Goal: Task Accomplishment & Management: Use online tool/utility

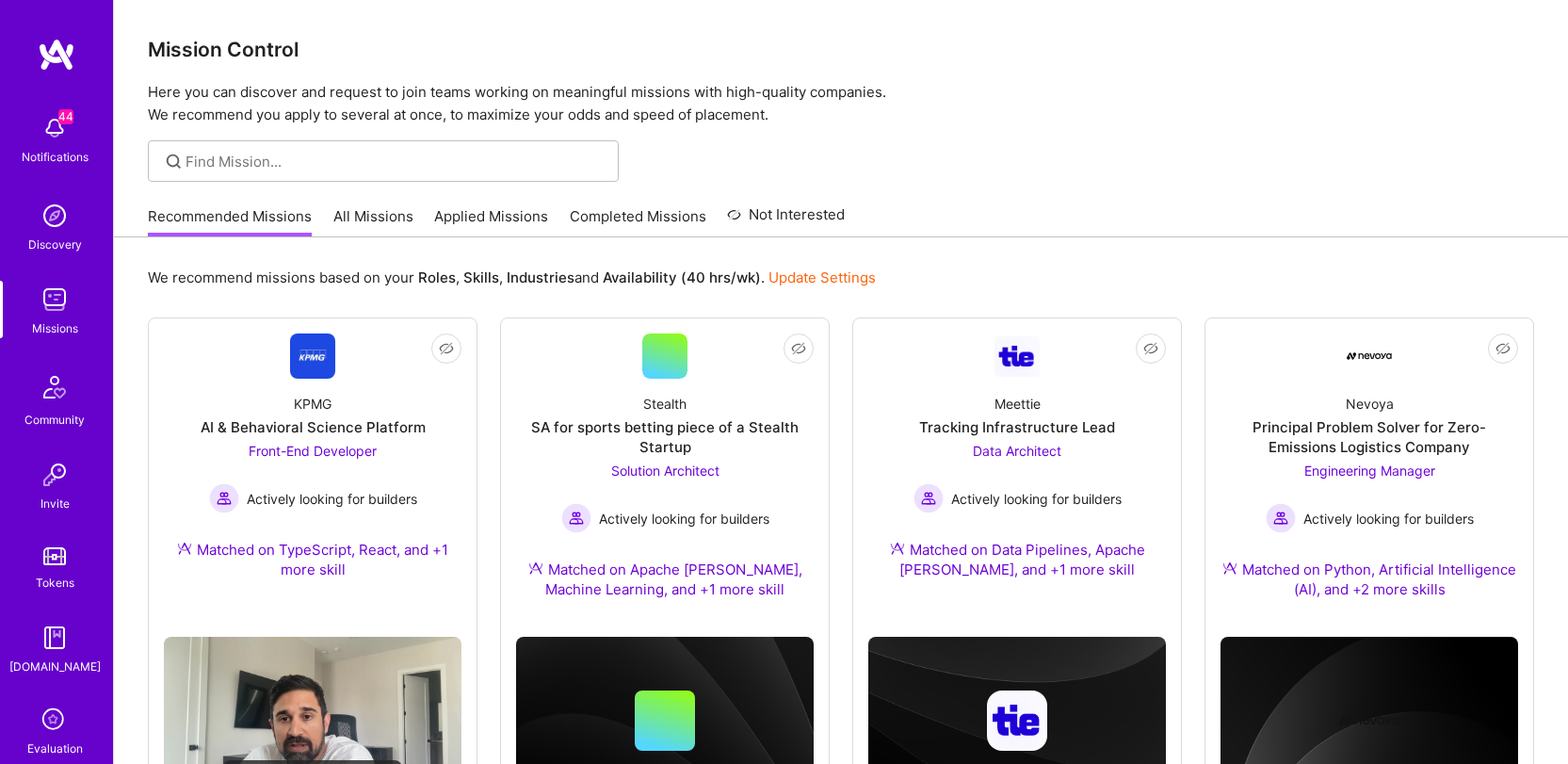
click at [385, 208] on link "All Missions" at bounding box center [373, 221] width 80 height 31
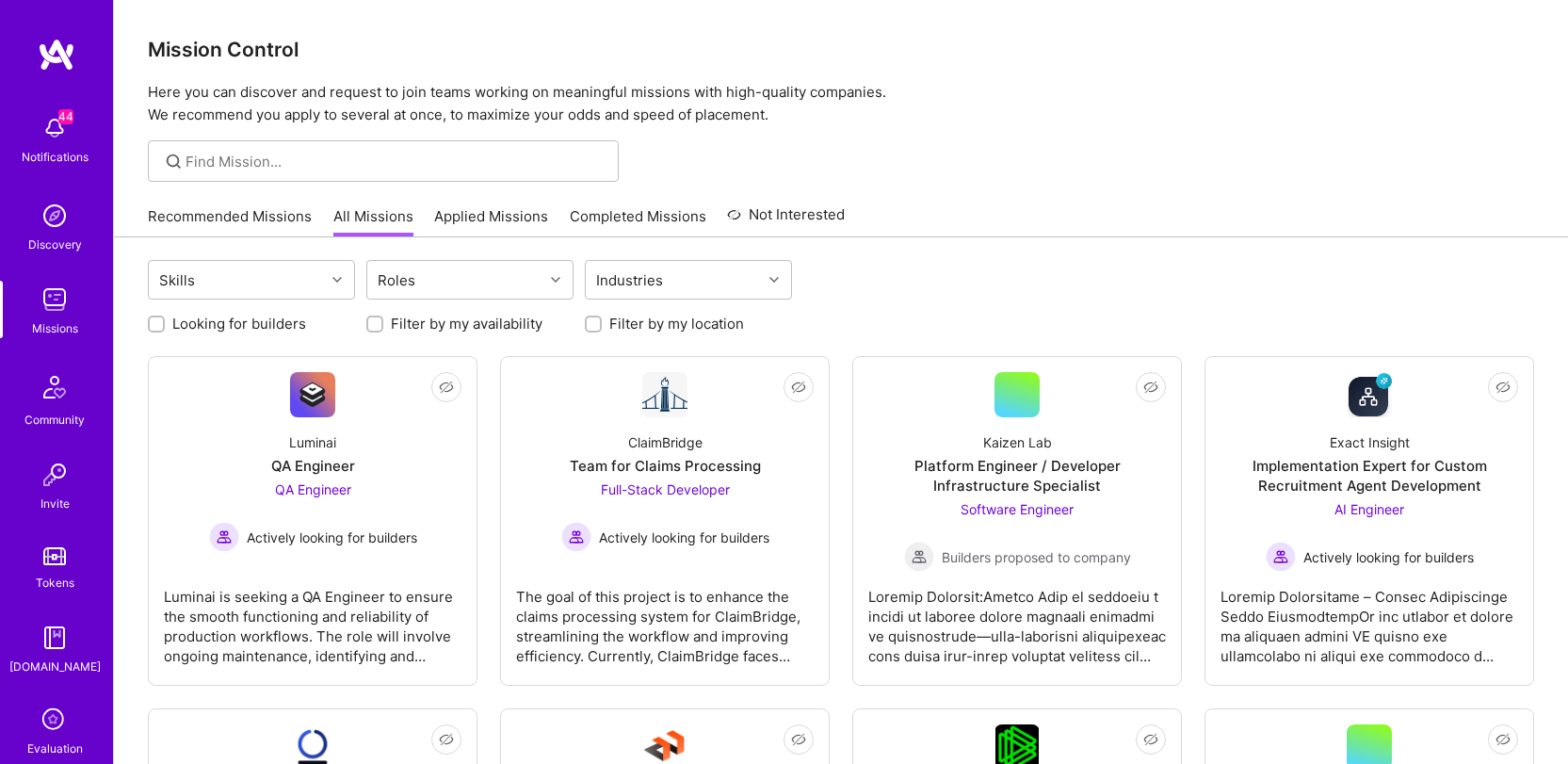
click at [291, 322] on label "Looking for builders" at bounding box center [239, 323] width 134 height 20
click at [165, 322] on input "Looking for builders" at bounding box center [158, 324] width 13 height 13
checkbox input "true"
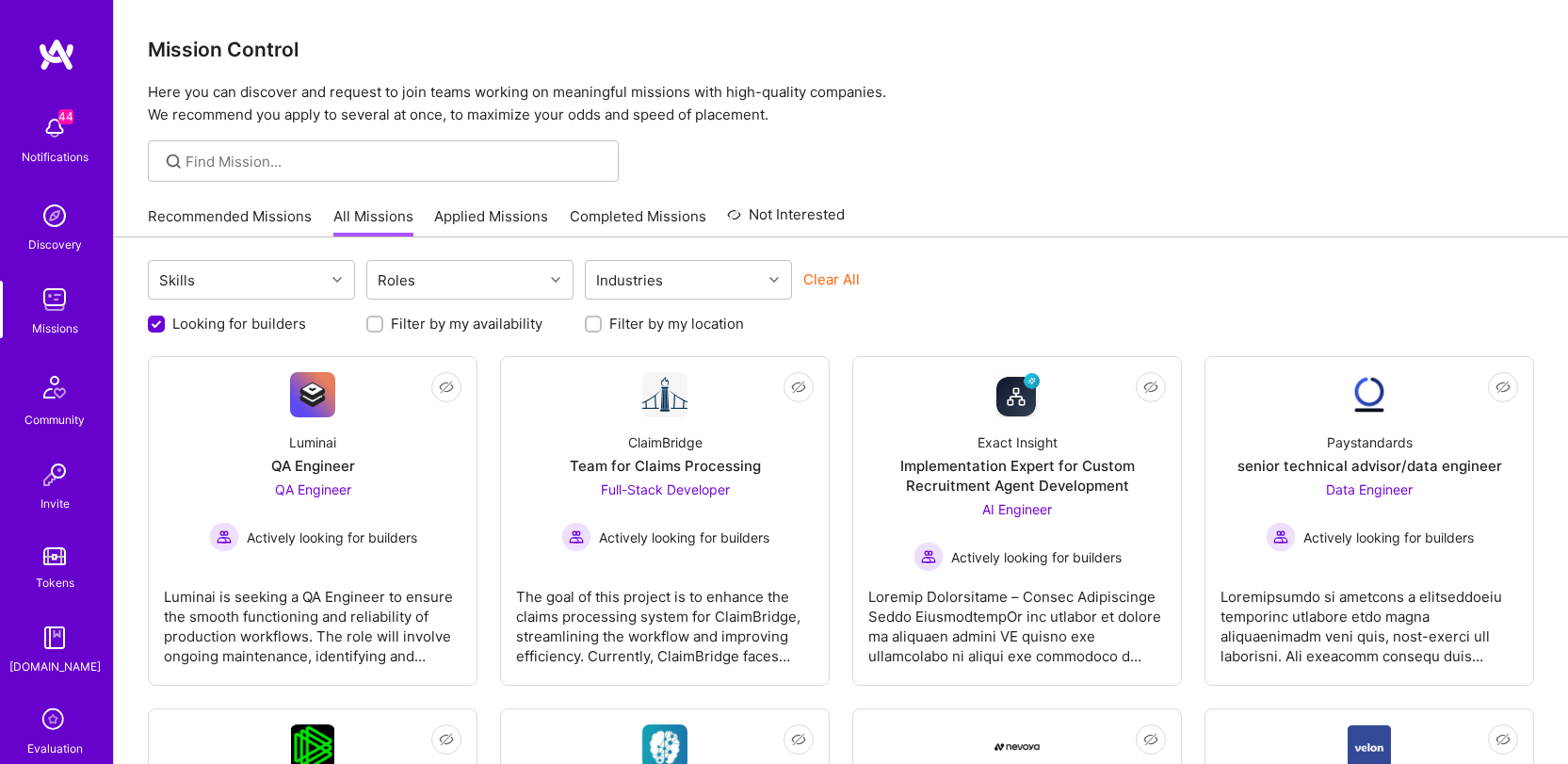
drag, startPoint x: 678, startPoint y: 318, endPoint x: 649, endPoint y: 327, distance: 30.4
click at [678, 318] on label "Filter by my location" at bounding box center [676, 323] width 135 height 20
click at [602, 318] on input "Filter by my location" at bounding box center [594, 324] width 13 height 13
checkbox input "true"
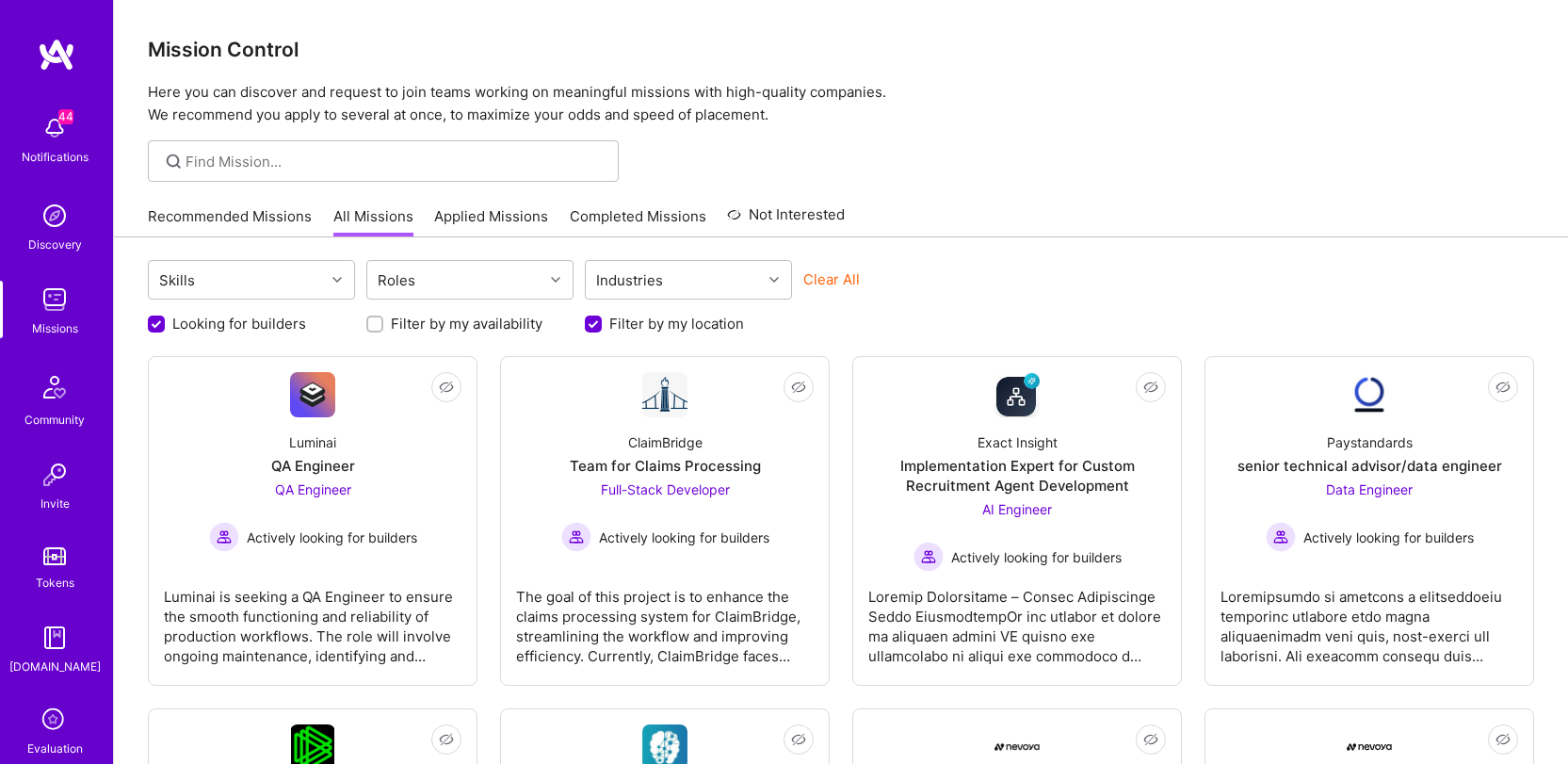
click at [474, 322] on label "Filter by my availability" at bounding box center [466, 323] width 152 height 20
click at [383, 322] on input "Filter by my availability" at bounding box center [376, 324] width 13 height 13
checkbox input "true"
click at [372, 448] on div "Luminai QA Engineer QA Engineer Actively looking for builders" at bounding box center [312, 485] width 298 height 135
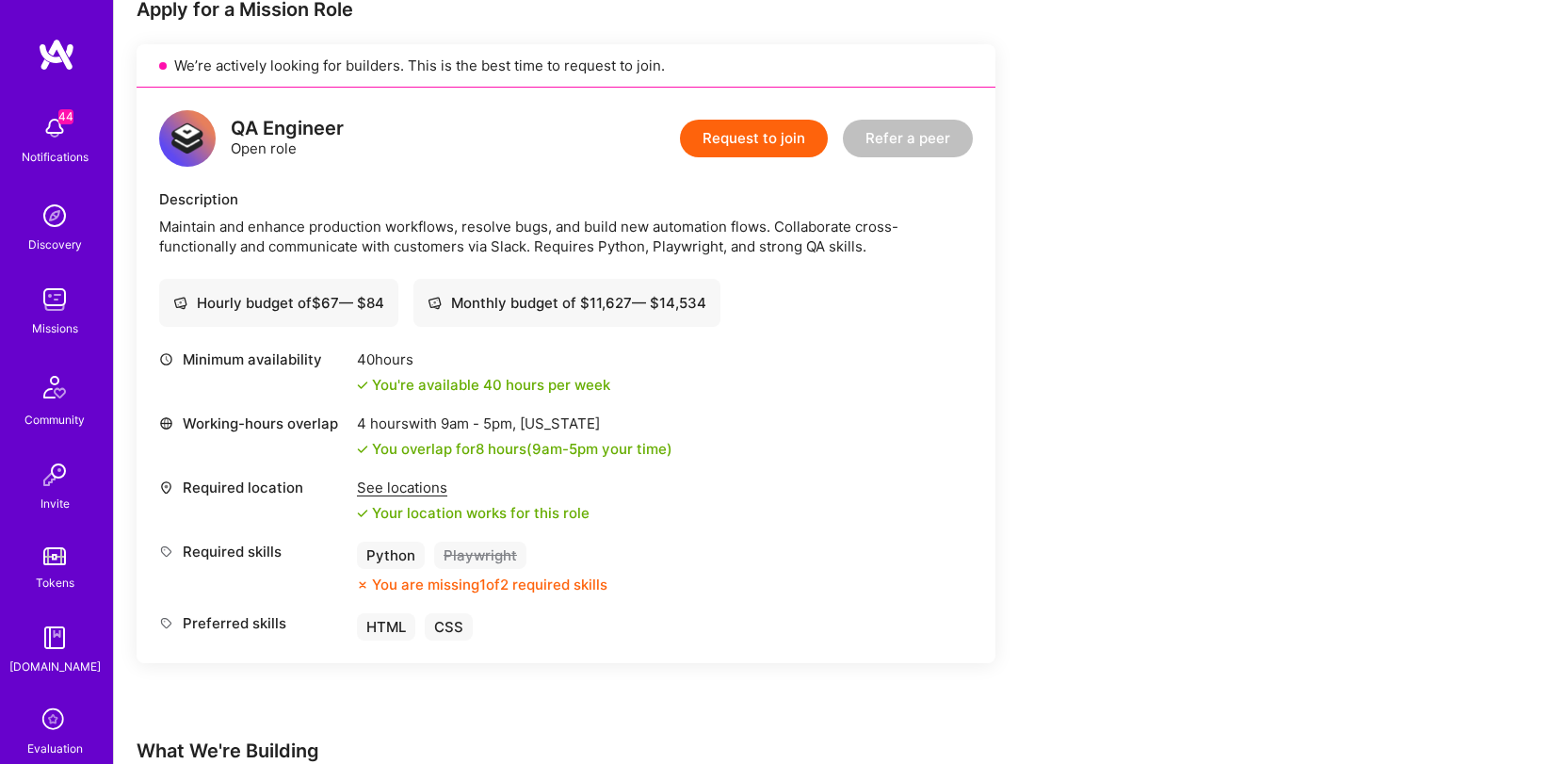
scroll to position [396, 0]
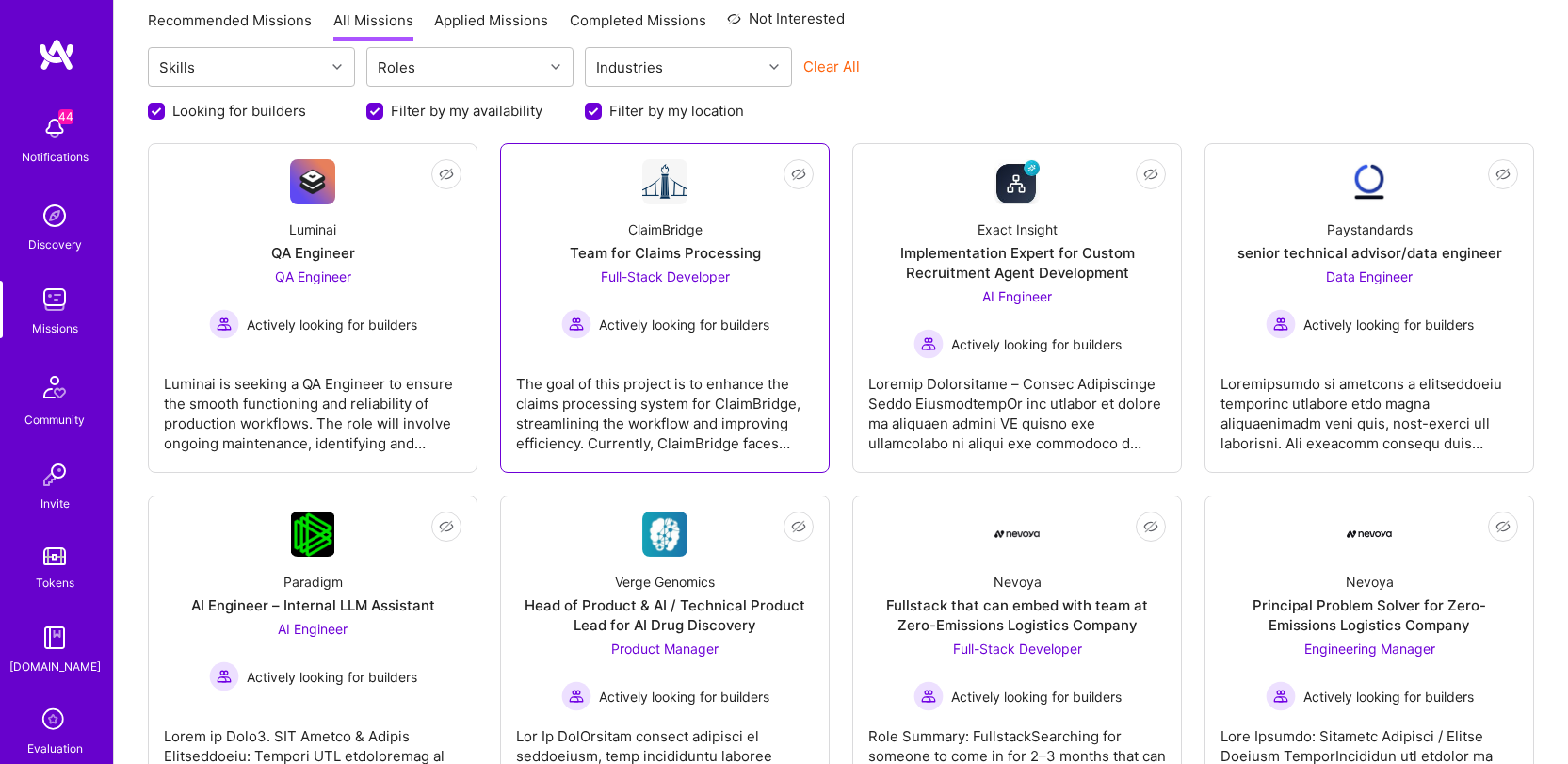
scroll to position [215, 0]
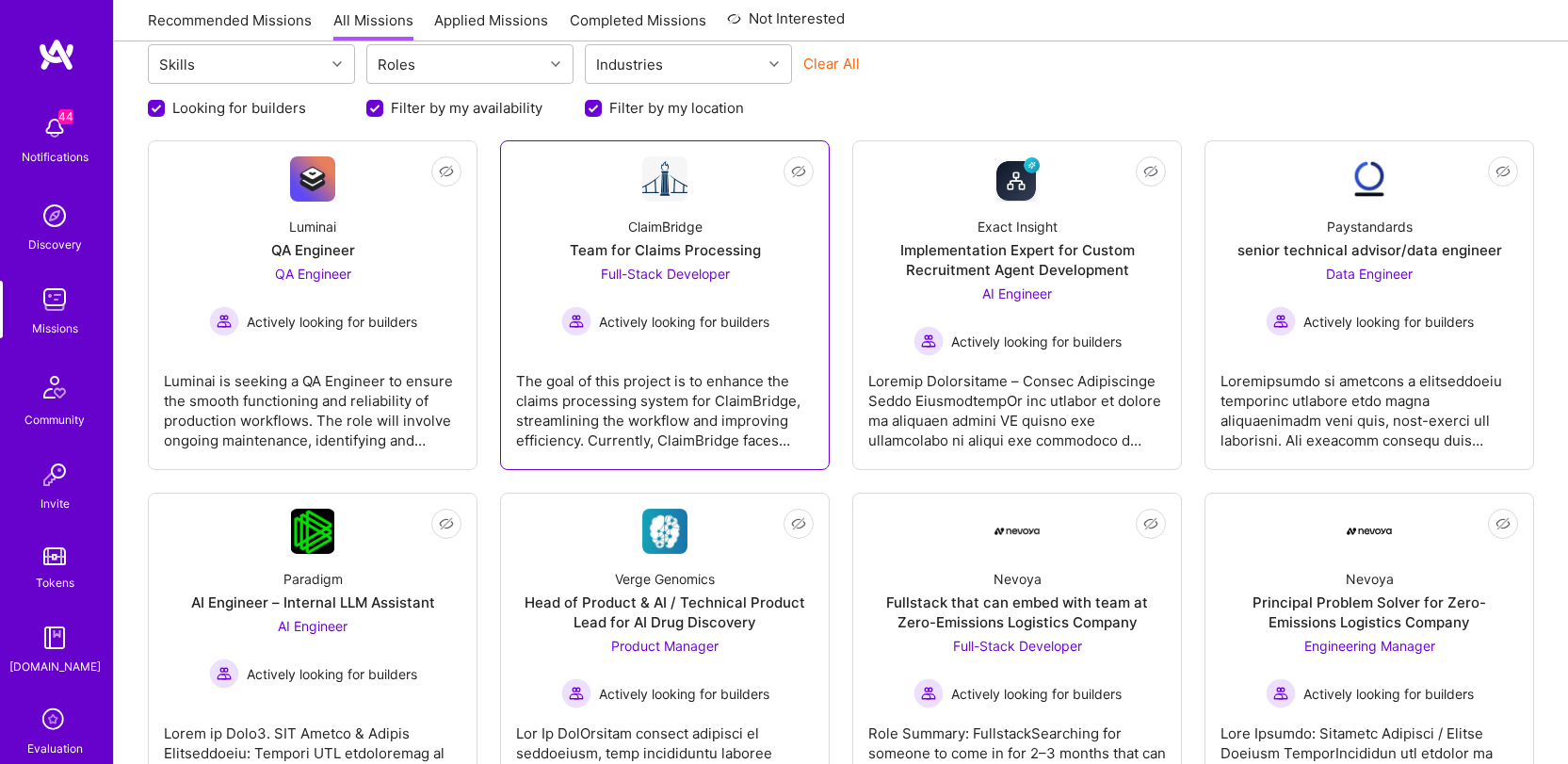
click at [767, 398] on div "The goal of this project is to enhance the claims processing system for ClaimBr…" at bounding box center [664, 403] width 298 height 94
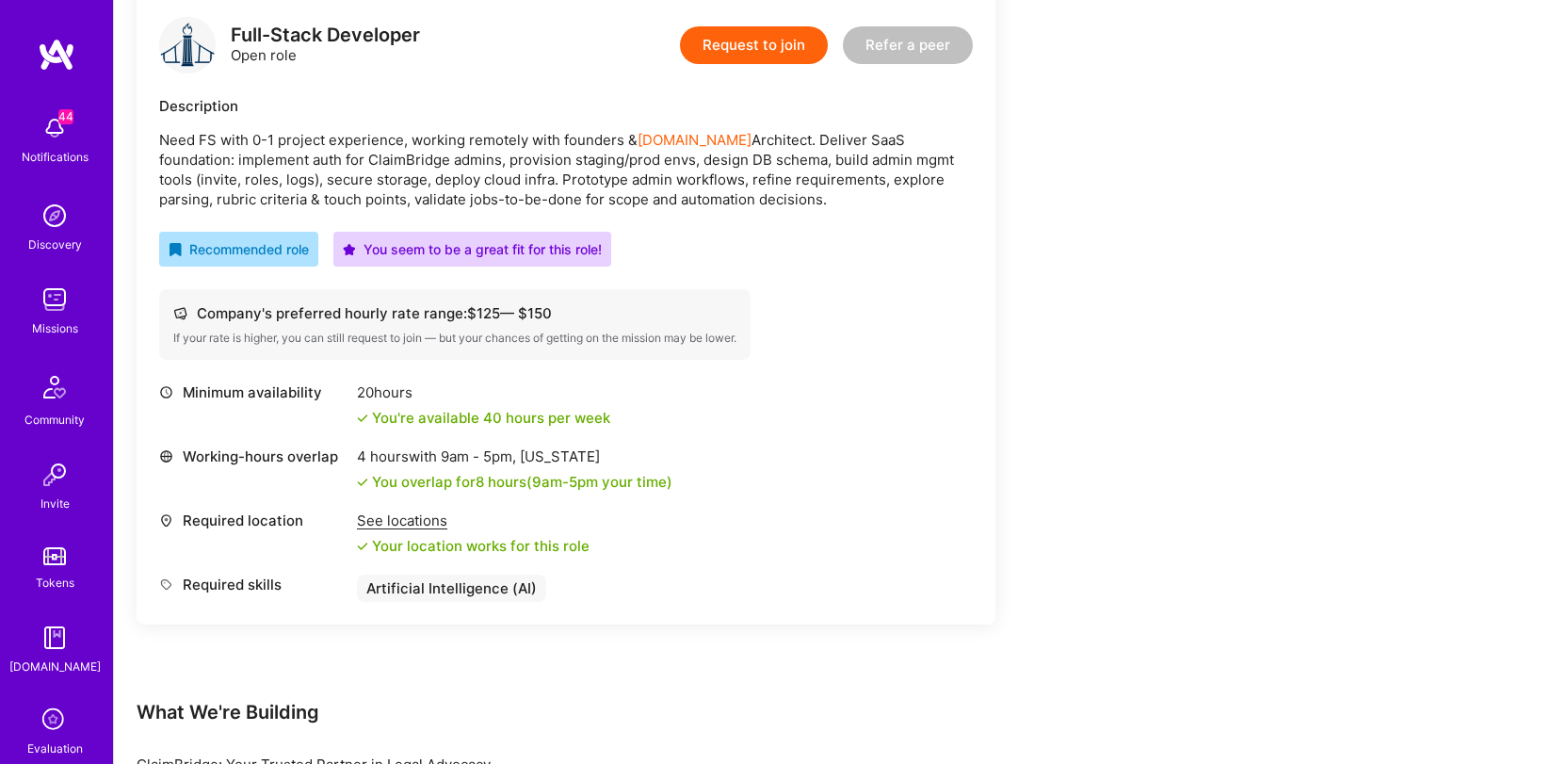
scroll to position [316, 0]
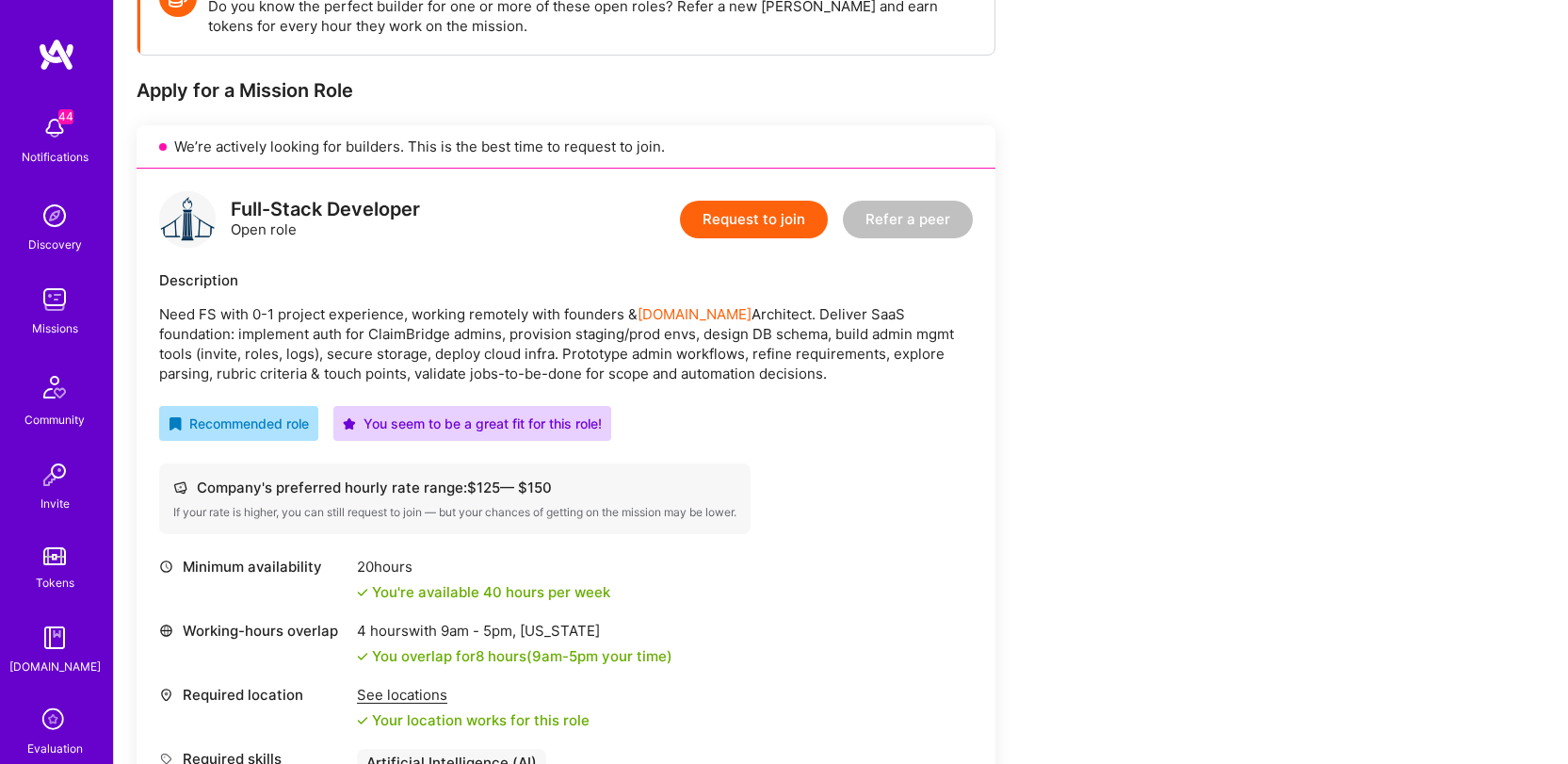
click at [501, 318] on p "Need FS with 0-1 project experience, working remotely with founders & [DOMAIN_N…" at bounding box center [565, 344] width 813 height 79
